Goal: Information Seeking & Learning: Stay updated

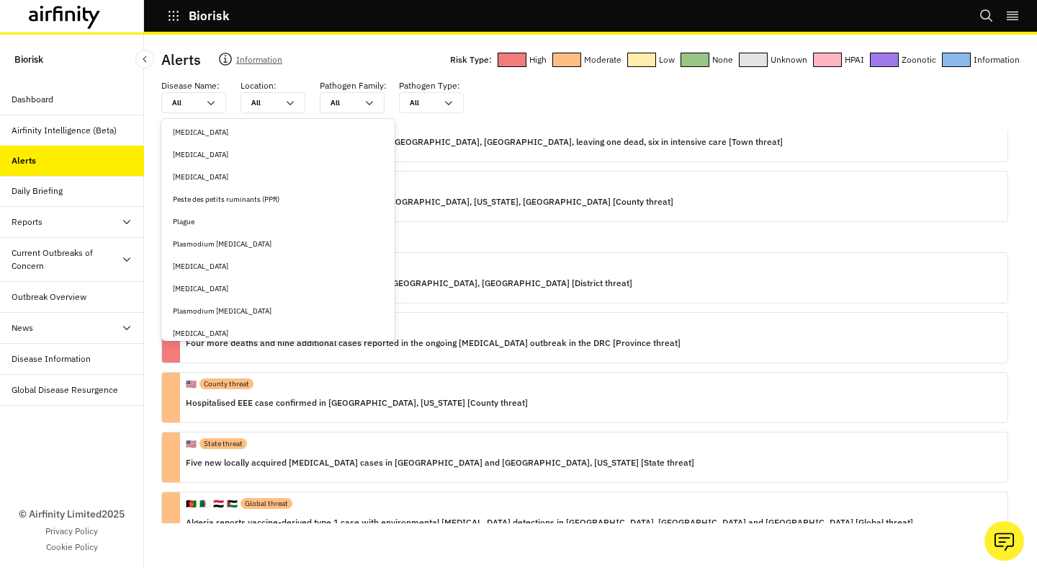
scroll to position [4701, 0]
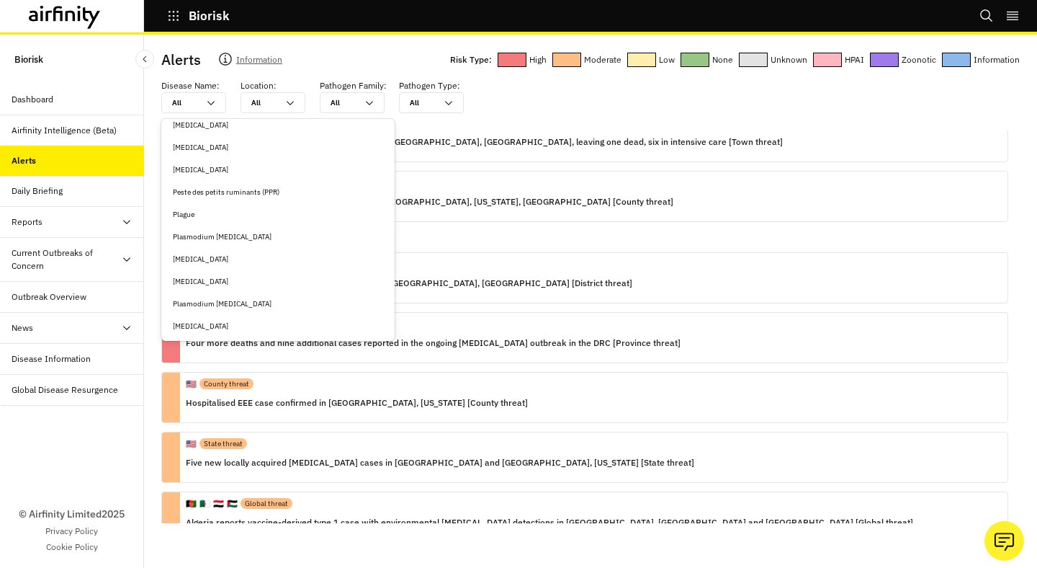
click at [238, 212] on div "Plague" at bounding box center [278, 214] width 210 height 11
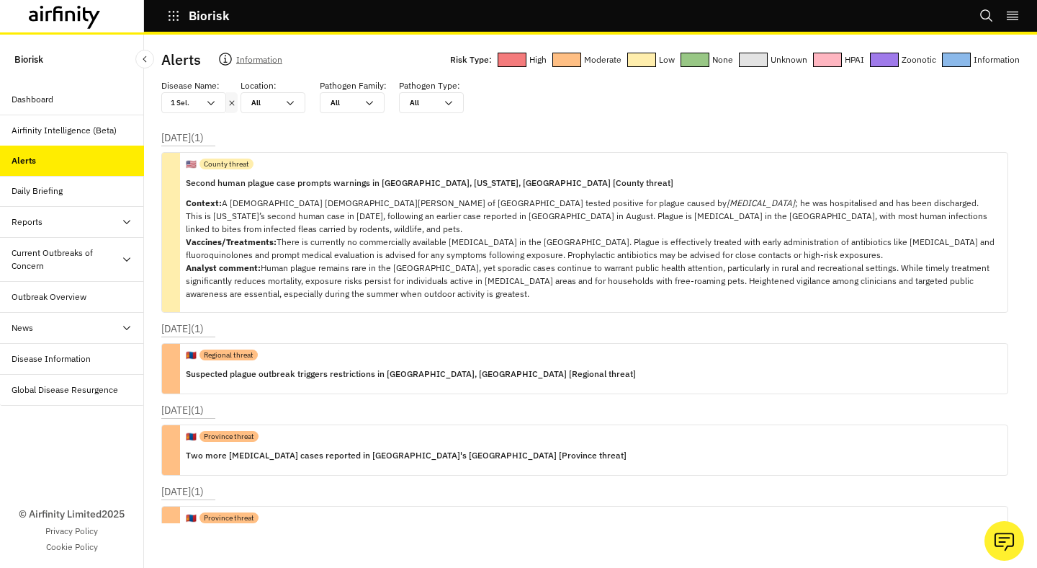
click at [231, 101] on icon at bounding box center [232, 103] width 10 height 12
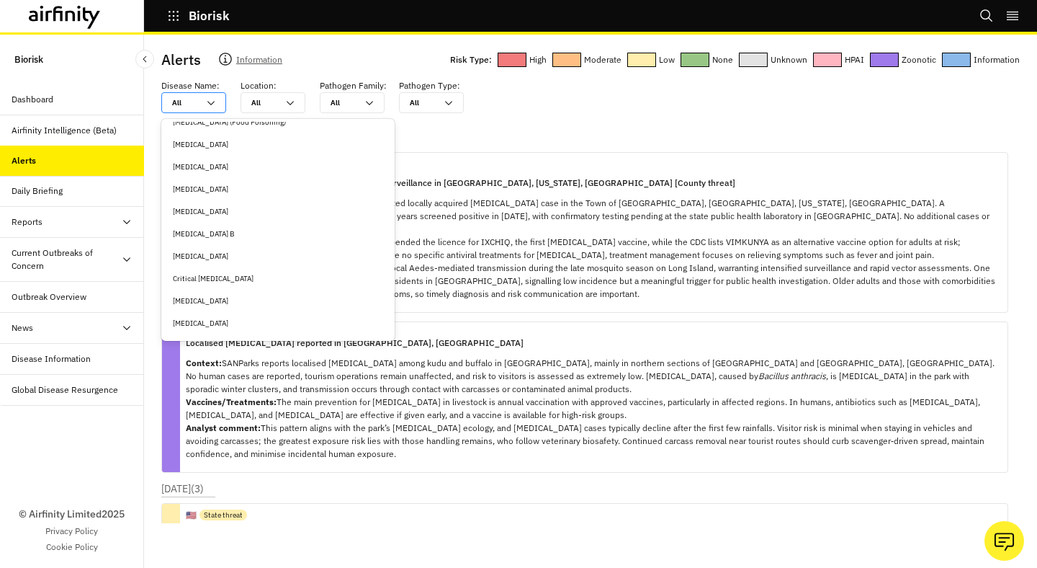
scroll to position [1527, 0]
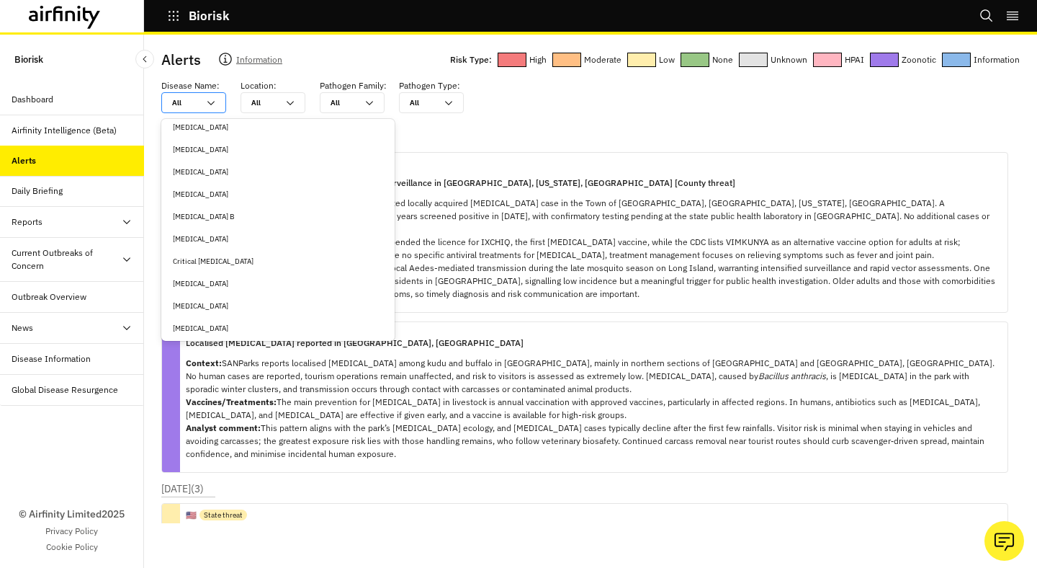
click at [259, 235] on div "[MEDICAL_DATA]" at bounding box center [278, 238] width 210 height 11
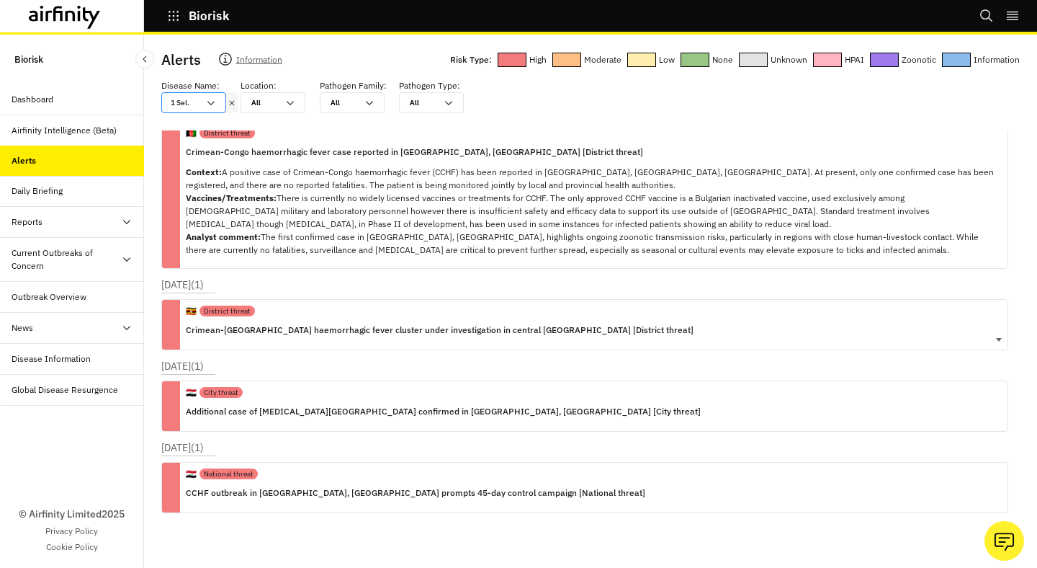
scroll to position [35, 0]
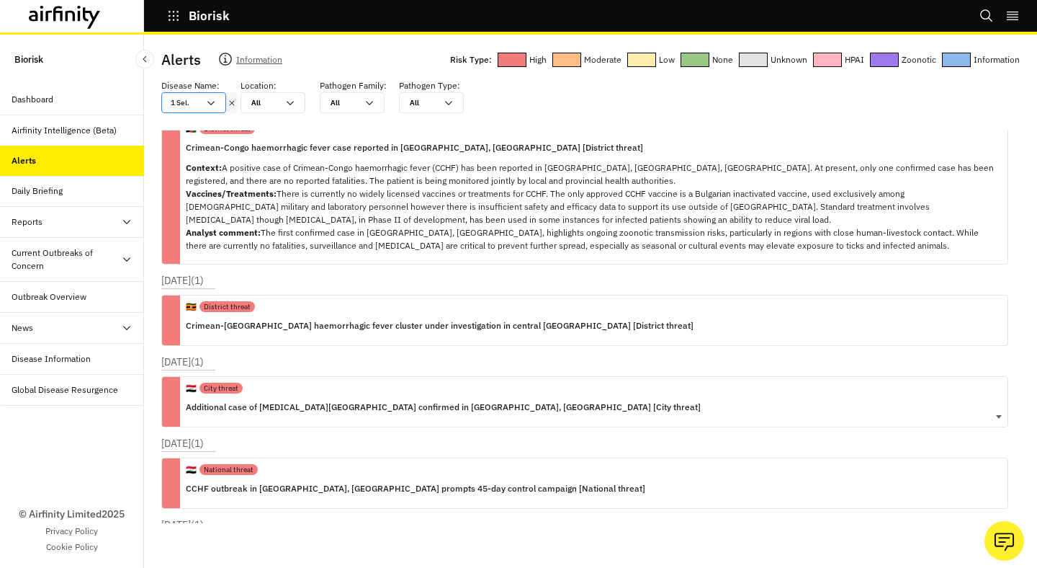
click at [578, 388] on div "🇮🇶 City threat Additional case of [MEDICAL_DATA] confirmed in [GEOGRAPHIC_DATA]…" at bounding box center [584, 401] width 847 height 51
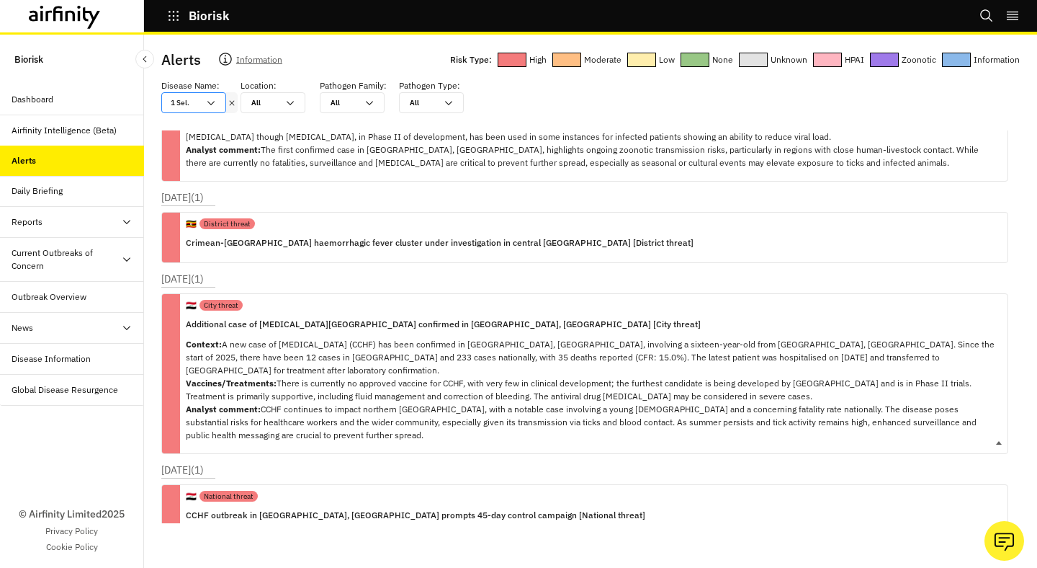
scroll to position [120, 0]
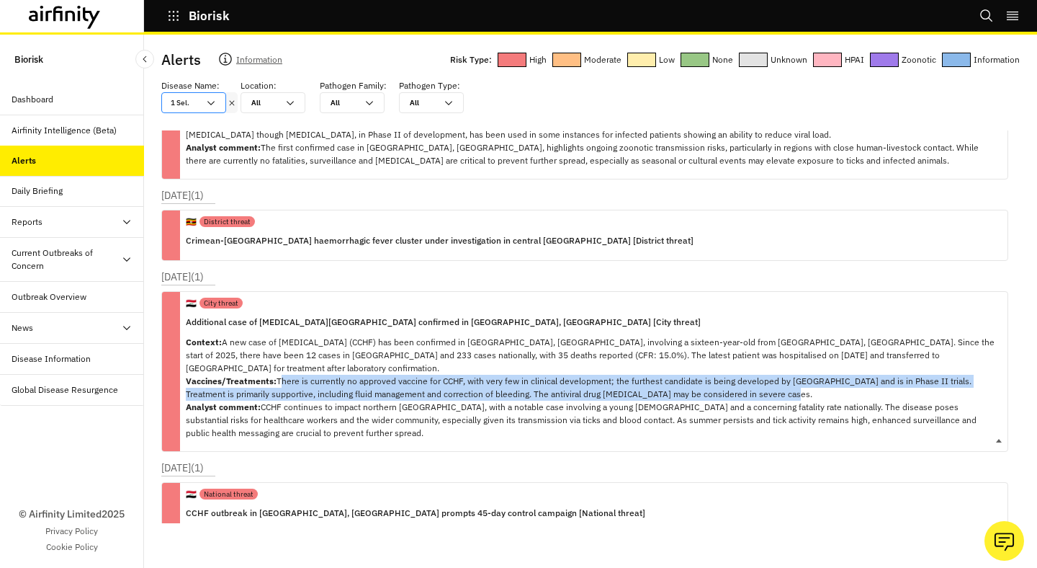
copy p "There is currently no approved vaccine for CCHF, with very few in clinical deve…"
drag, startPoint x: 280, startPoint y: 367, endPoint x: 739, endPoint y: 381, distance: 459.8
click at [739, 381] on p "Context: A new case of [MEDICAL_DATA] (CCHF) has been confirmed in [GEOGRAPHIC_…" at bounding box center [591, 388] width 810 height 104
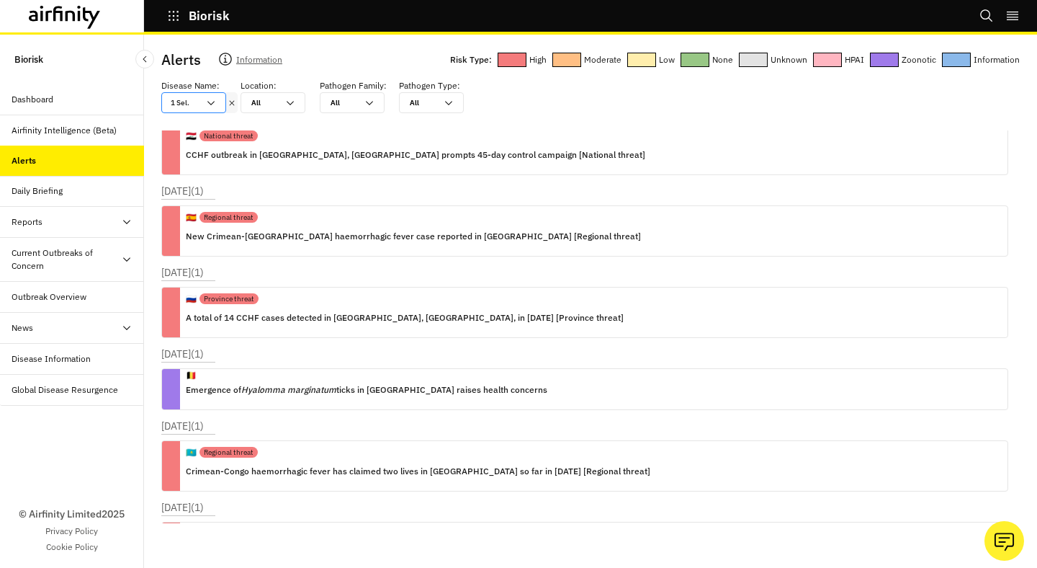
scroll to position [360, 0]
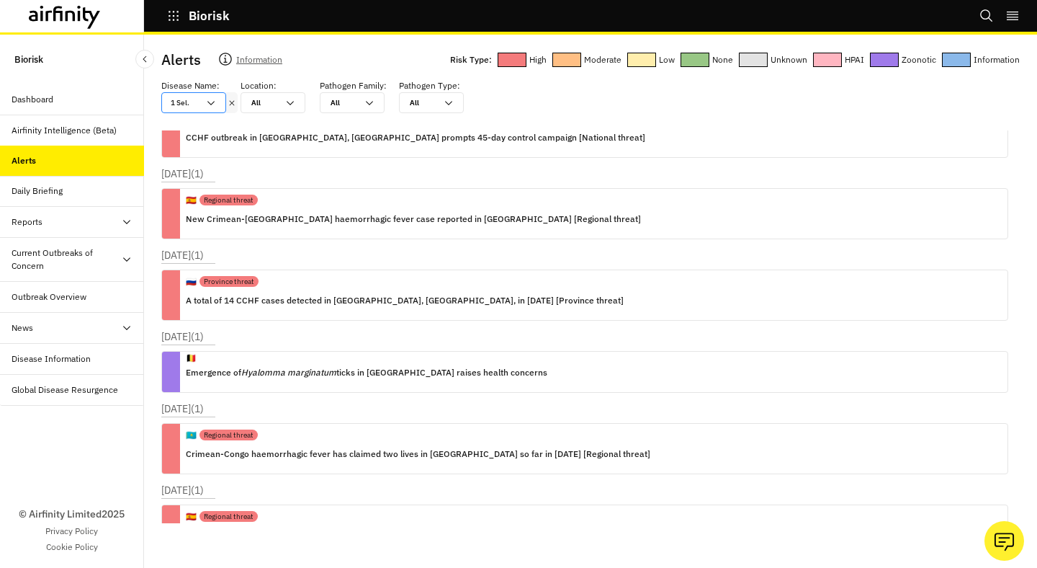
click at [233, 102] on icon at bounding box center [232, 102] width 5 height 5
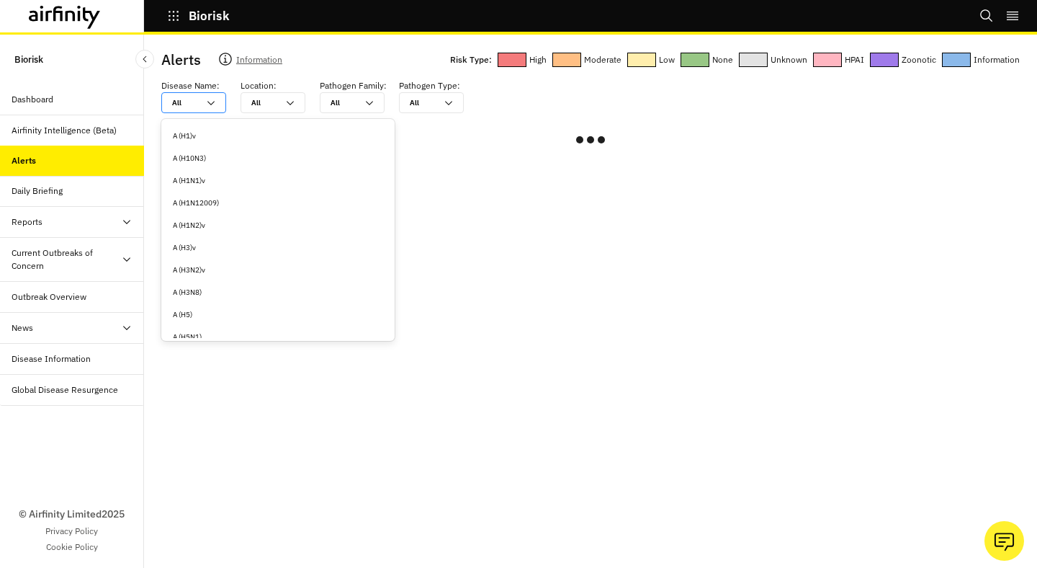
click at [223, 99] on div "All All" at bounding box center [193, 102] width 65 height 21
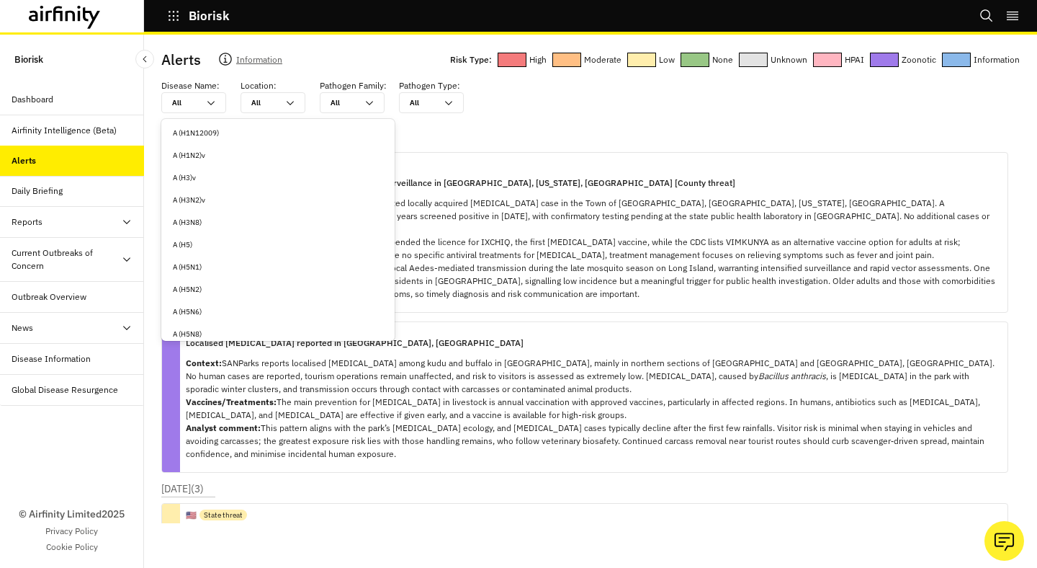
scroll to position [73, 0]
click at [234, 262] on div "A (H5N1)" at bounding box center [278, 264] width 210 height 11
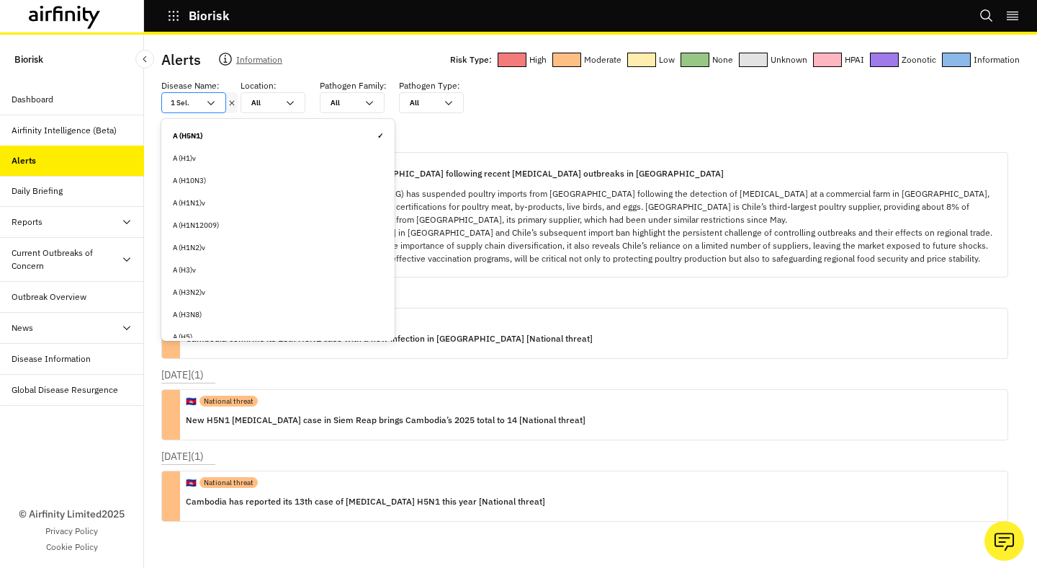
click at [214, 107] on icon at bounding box center [211, 103] width 12 height 12
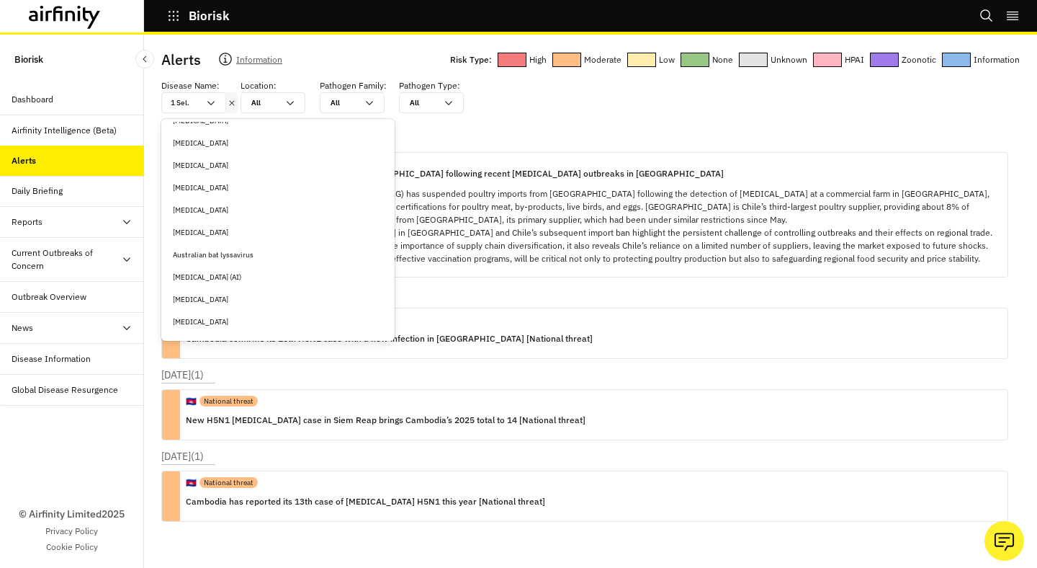
scroll to position [595, 0]
click at [246, 277] on div "[MEDICAL_DATA] (AI)" at bounding box center [278, 277] width 210 height 11
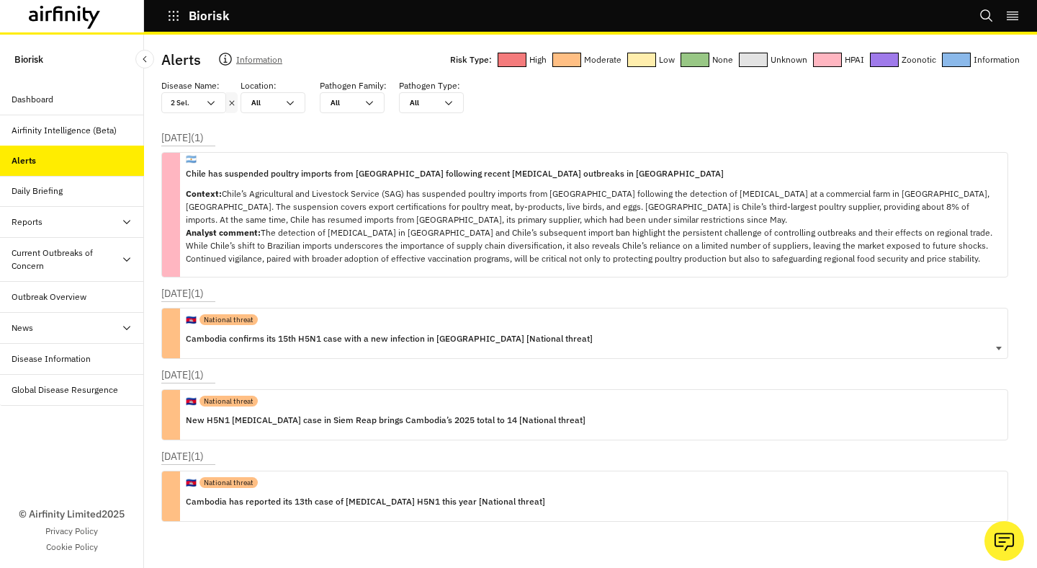
click at [269, 320] on div "🇰🇭 National threat" at bounding box center [389, 319] width 407 height 22
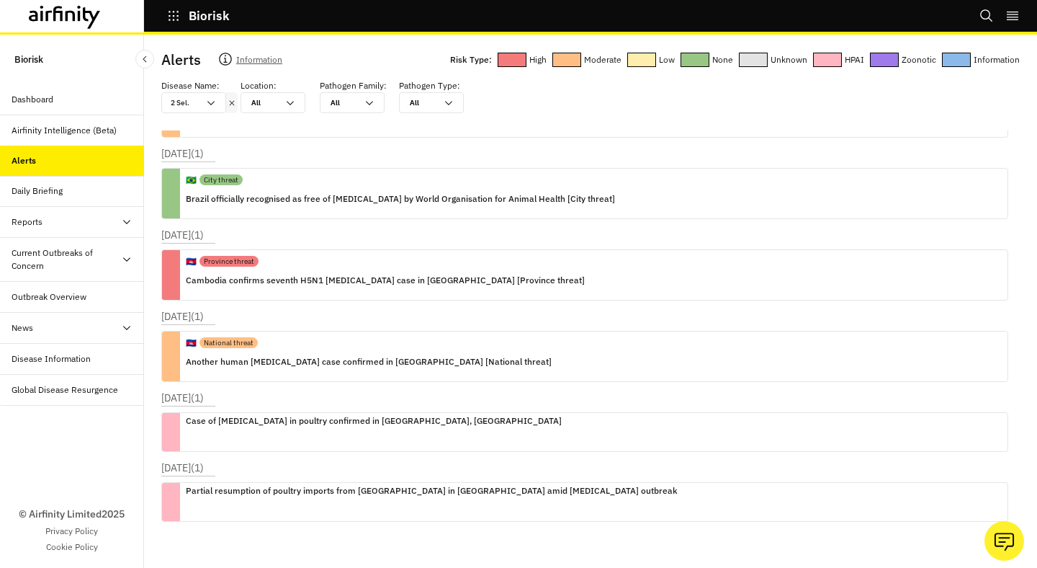
scroll to position [749, 0]
